Goal: Task Accomplishment & Management: Complete application form

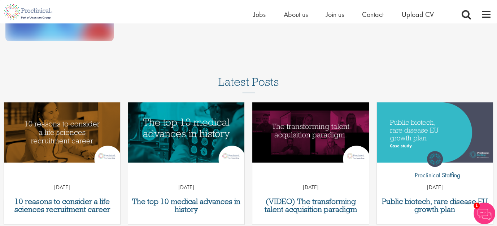
scroll to position [181, 0]
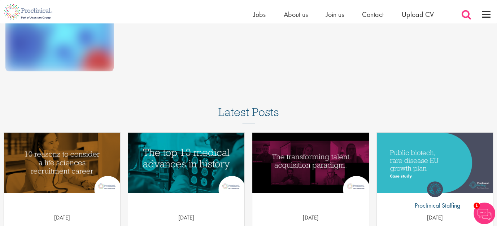
click at [464, 16] on span at bounding box center [466, 14] width 11 height 11
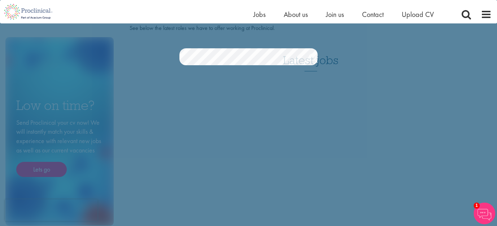
scroll to position [0, 0]
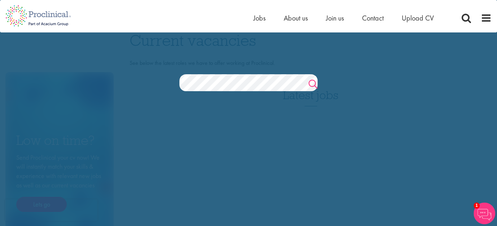
click at [309, 83] on link "Search" at bounding box center [313, 85] width 9 height 14
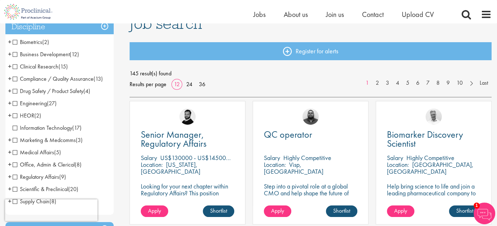
scroll to position [72, 0]
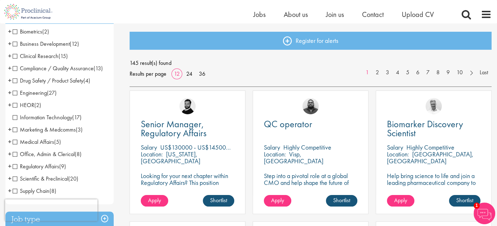
click at [15, 169] on span "Regulatory Affairs" at bounding box center [36, 167] width 47 height 8
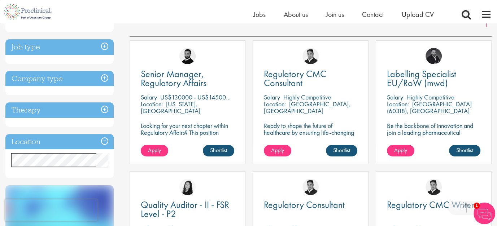
scroll to position [108, 0]
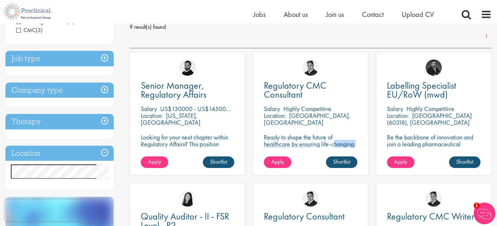
drag, startPoint x: 284, startPoint y: 143, endPoint x: 353, endPoint y: 143, distance: 69.0
click at [353, 143] on p "Ready to shape the future of healthcare by ensuring life-changing treatments me…" at bounding box center [311, 154] width 94 height 41
click at [105, 59] on h3 "Job type" at bounding box center [59, 59] width 108 height 16
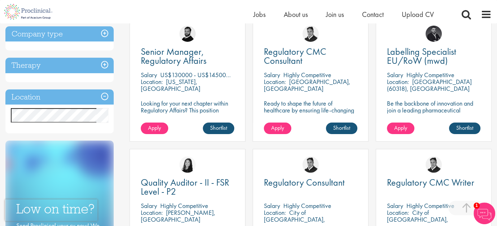
scroll to position [144, 0]
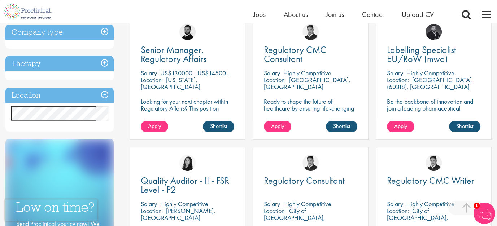
click at [106, 62] on h3 "Therapy" at bounding box center [59, 64] width 108 height 16
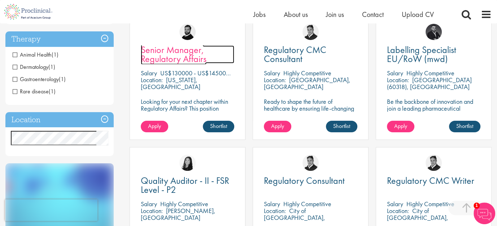
click at [172, 57] on span "Senior Manager, Regulatory Affairs" at bounding box center [174, 54] width 66 height 21
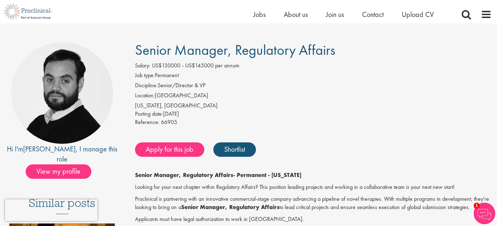
scroll to position [36, 0]
